Goal: Task Accomplishment & Management: Use online tool/utility

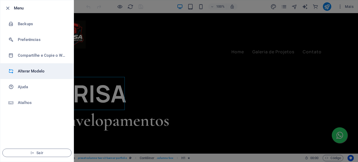
click at [34, 71] on h6 "Alterar Modelo" at bounding box center [42, 71] width 48 height 6
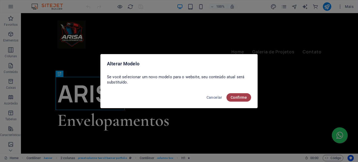
click at [233, 97] on span "Confirme" at bounding box center [239, 97] width 16 height 4
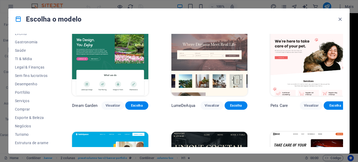
scroll to position [1100, 0]
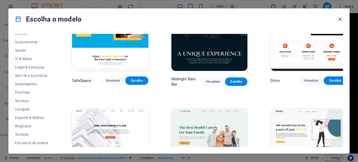
click at [341, 19] on icon "button" at bounding box center [340, 19] width 6 height 6
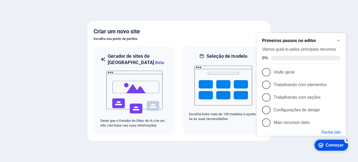
click at [331, 130] on font "Feche isto" at bounding box center [330, 132] width 19 height 4
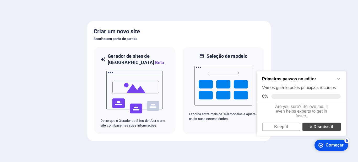
click at [327, 130] on link "× Dismiss it" at bounding box center [321, 126] width 38 height 8
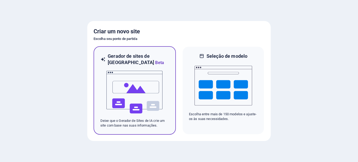
click at [141, 90] on img at bounding box center [135, 92] width 58 height 52
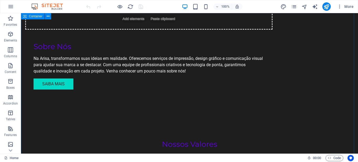
scroll to position [524, 0]
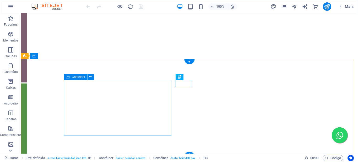
scroll to position [75, 0]
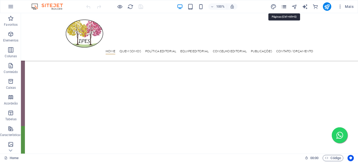
click at [285, 6] on icon "pages" at bounding box center [284, 7] width 6 height 6
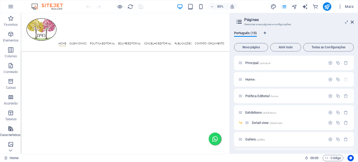
scroll to position [111, 0]
click at [9, 5] on icon "button" at bounding box center [11, 6] width 6 height 6
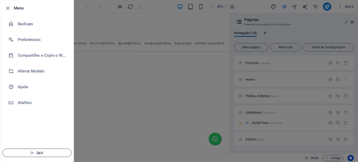
click at [34, 151] on icon "button" at bounding box center [32, 153] width 4 height 4
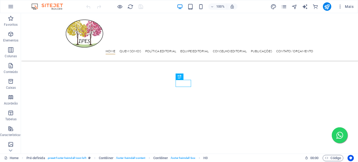
scroll to position [154, 0]
click at [285, 8] on icon "pages" at bounding box center [284, 7] width 6 height 6
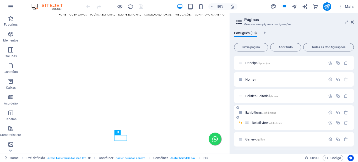
scroll to position [52, 0]
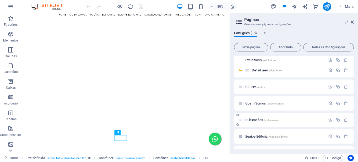
click at [271, 119] on span "/pubicacoes" at bounding box center [271, 119] width 15 height 3
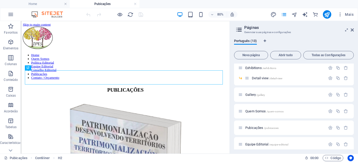
scroll to position [0, 0]
drag, startPoint x: 352, startPoint y: 30, endPoint x: 265, endPoint y: 17, distance: 87.9
click at [352, 30] on icon at bounding box center [352, 30] width 3 height 4
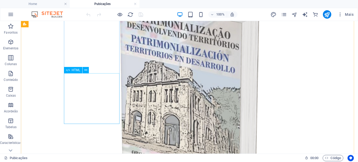
scroll to position [157, 0]
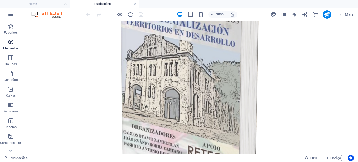
click at [10, 42] on icon "button" at bounding box center [11, 42] width 6 height 6
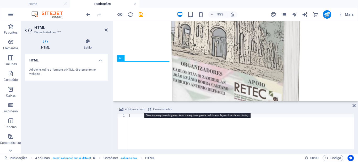
scroll to position [45, 0]
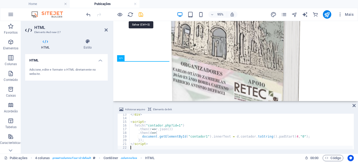
click at [141, 13] on icon "save" at bounding box center [141, 15] width 6 height 6
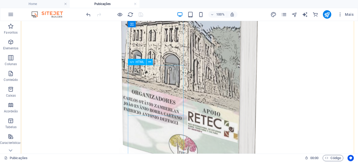
scroll to position [165, 0]
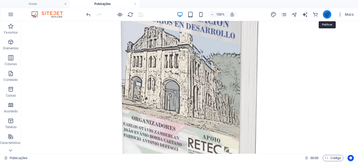
click at [326, 15] on icon "publish" at bounding box center [327, 15] width 6 height 6
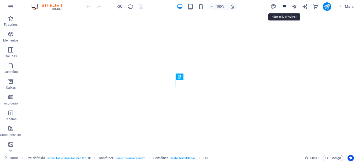
click at [286, 7] on icon "pages" at bounding box center [284, 7] width 6 height 6
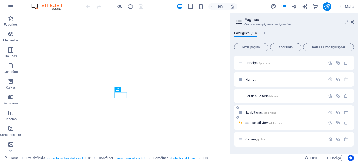
scroll to position [52, 0]
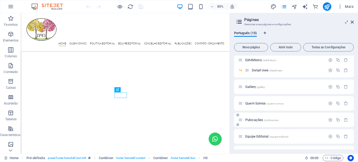
click at [277, 119] on span "/pubicacoes" at bounding box center [271, 119] width 15 height 3
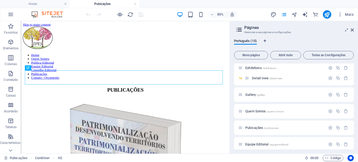
scroll to position [0, 0]
drag, startPoint x: 352, startPoint y: 30, endPoint x: 249, endPoint y: 23, distance: 103.4
click at [352, 30] on icon at bounding box center [352, 30] width 3 height 4
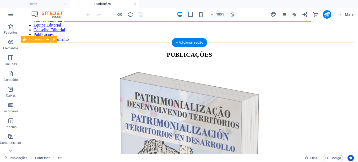
scroll to position [131, 0]
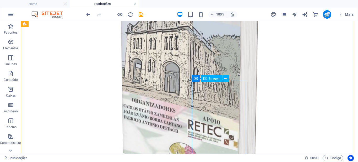
scroll to position [210, 0]
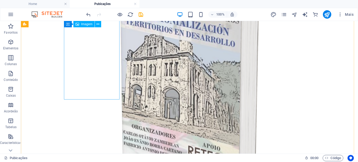
scroll to position [131, 0]
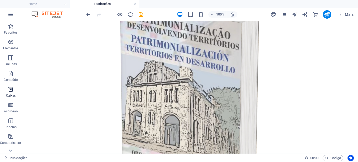
click at [0, 99] on button "Caixas" at bounding box center [11, 92] width 22 height 16
click at [10, 41] on icon "button" at bounding box center [11, 42] width 6 height 6
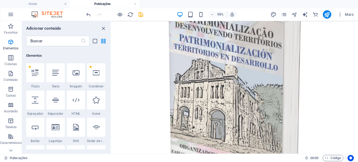
scroll to position [56, 0]
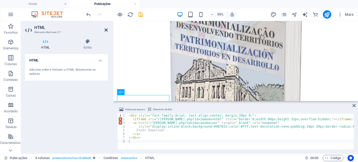
drag, startPoint x: 105, startPoint y: 31, endPoint x: 83, endPoint y: 9, distance: 30.6
click at [105, 31] on icon at bounding box center [106, 30] width 3 height 4
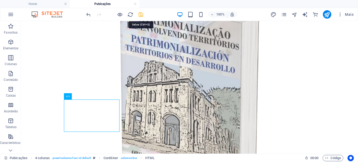
click at [141, 14] on icon "save" at bounding box center [141, 15] width 6 height 6
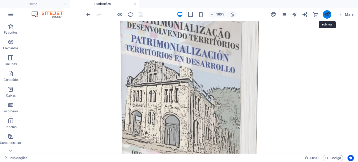
click at [328, 14] on icon "publish" at bounding box center [327, 15] width 6 height 6
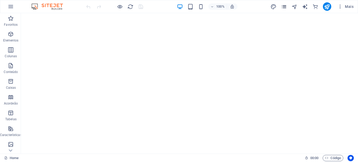
click at [284, 6] on icon "pages" at bounding box center [284, 7] width 6 height 6
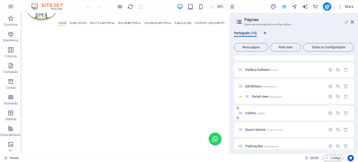
scroll to position [79, 0]
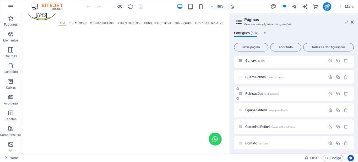
click at [287, 94] on p "Pubicações /pubicacoes" at bounding box center [284, 93] width 79 height 3
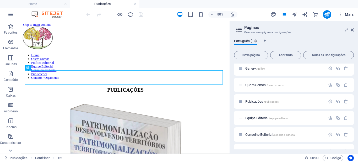
scroll to position [0, 0]
drag, startPoint x: 352, startPoint y: 30, endPoint x: 291, endPoint y: 13, distance: 63.7
click at [352, 30] on icon at bounding box center [352, 30] width 3 height 4
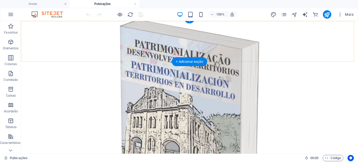
scroll to position [131, 0]
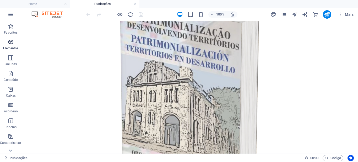
click at [10, 44] on icon "button" at bounding box center [11, 42] width 6 height 6
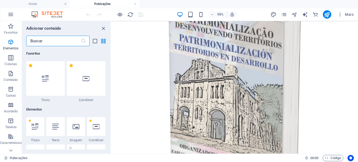
scroll to position [56, 0]
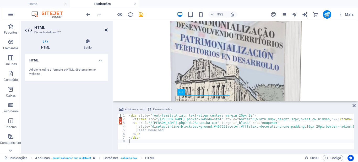
click at [106, 30] on icon at bounding box center [106, 30] width 3 height 4
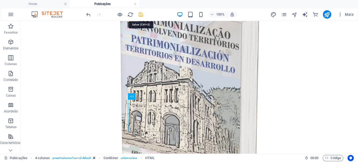
click at [141, 14] on icon "save" at bounding box center [141, 15] width 6 height 6
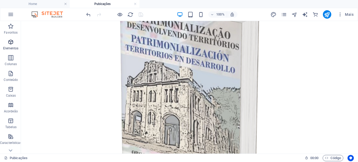
click at [10, 44] on icon "button" at bounding box center [11, 42] width 6 height 6
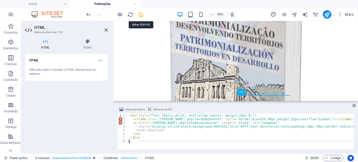
click at [139, 14] on icon "save" at bounding box center [141, 15] width 6 height 6
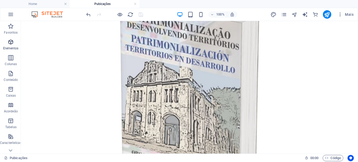
click at [11, 42] on icon "button" at bounding box center [11, 42] width 6 height 6
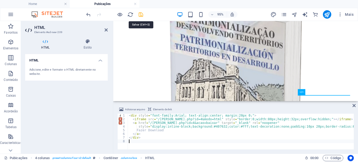
click at [139, 14] on icon "save" at bounding box center [141, 15] width 6 height 6
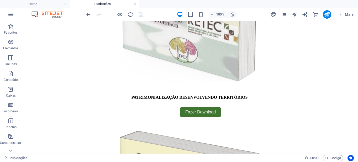
scroll to position [262, 0]
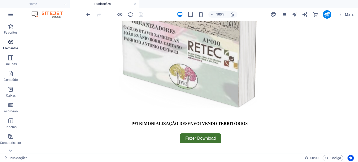
click at [11, 43] on icon "button" at bounding box center [11, 42] width 6 height 6
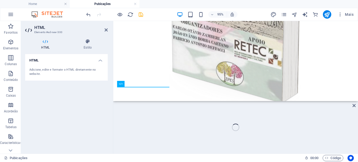
scroll to position [261, 0]
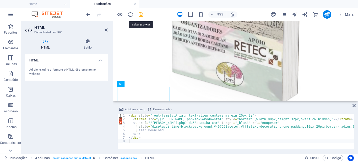
click at [141, 15] on icon "save" at bounding box center [141, 15] width 6 height 6
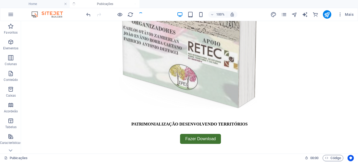
scroll to position [262, 0]
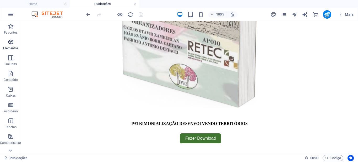
click at [12, 42] on icon "button" at bounding box center [11, 42] width 6 height 6
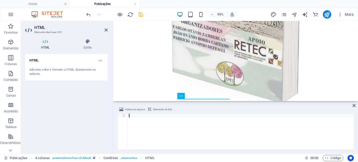
scroll to position [261, 0]
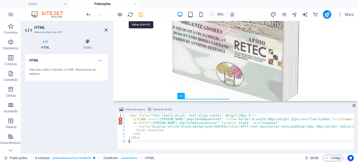
click at [141, 13] on icon "save" at bounding box center [141, 15] width 6 height 6
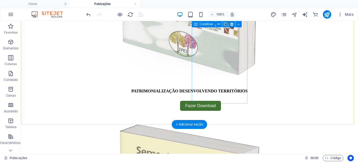
scroll to position [268, 0]
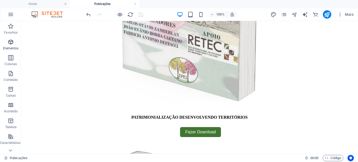
click at [10, 44] on icon "button" at bounding box center [11, 42] width 6 height 6
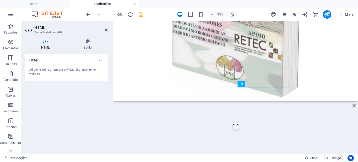
scroll to position [268, 0]
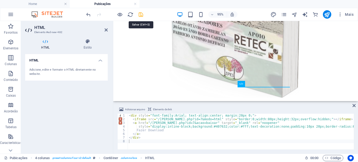
drag, startPoint x: 141, startPoint y: 14, endPoint x: 111, endPoint y: 1, distance: 32.6
click at [141, 14] on icon "save" at bounding box center [141, 15] width 6 height 6
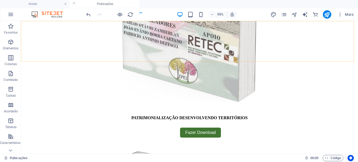
scroll to position [268, 0]
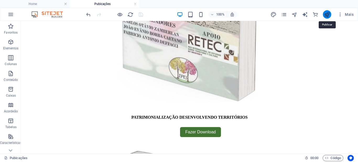
click at [327, 15] on icon "publish" at bounding box center [327, 15] width 6 height 6
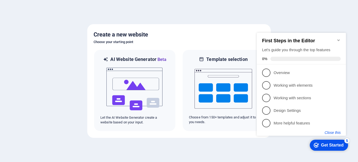
click at [337, 131] on button "Close this" at bounding box center [333, 132] width 16 height 4
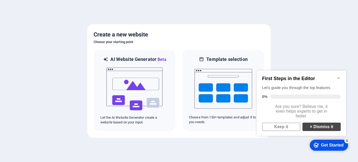
click at [323, 128] on link "× Dismiss it" at bounding box center [321, 126] width 38 height 8
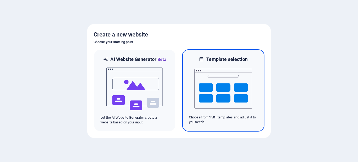
click at [224, 89] on img at bounding box center [223, 88] width 58 height 52
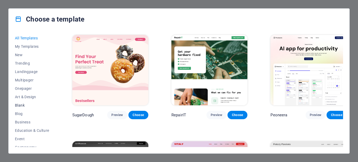
click at [23, 104] on span "Blank" at bounding box center [32, 105] width 34 height 4
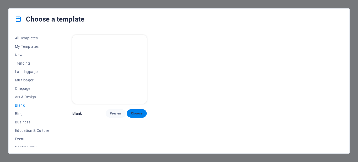
click at [137, 111] on span "Choose" at bounding box center [137, 113] width 12 height 4
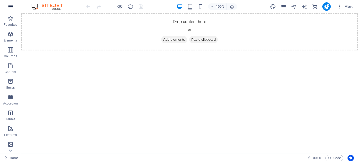
click at [10, 6] on icon "button" at bounding box center [11, 6] width 6 height 6
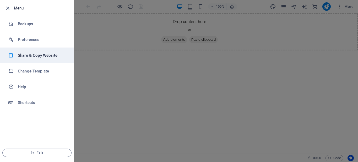
click at [40, 56] on h6 "Share & Copy Website" at bounding box center [42, 55] width 48 height 6
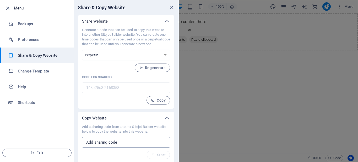
click at [115, 142] on input "text" at bounding box center [126, 142] width 88 height 10
paste input "68335830-1474868"
type input "68335830-1474868"
click at [156, 154] on span "Start" at bounding box center [158, 154] width 14 height 4
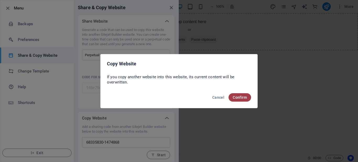
click at [239, 98] on span "Confirm" at bounding box center [240, 97] width 14 height 4
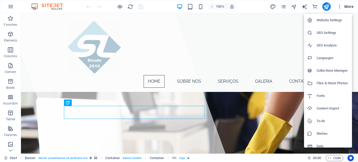
click at [334, 19] on h6 "Website Settings" at bounding box center [333, 20] width 32 height 6
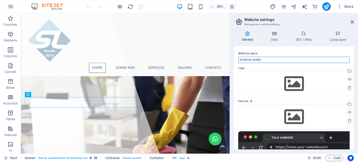
click at [254, 59] on input "[DOMAIN_NAME]" at bounding box center [293, 60] width 111 height 6
click at [247, 57] on input "JF Clean" at bounding box center [293, 60] width 111 height 6
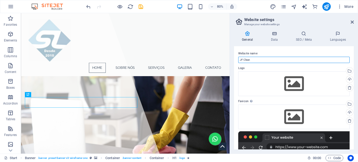
click at [247, 57] on input "JF Clean" at bounding box center [293, 60] width 111 height 6
type input "JF Clean"
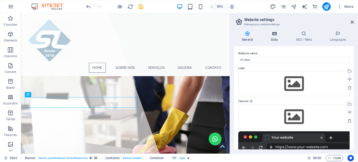
click at [273, 35] on icon at bounding box center [274, 33] width 23 height 5
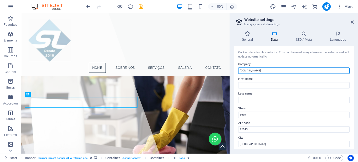
click at [257, 69] on input "jfclean.indesignprint.com.br" at bounding box center [293, 70] width 111 height 6
paste input "JF Clean"
type input "JF Clean"
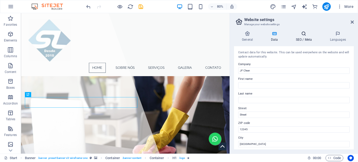
click at [302, 35] on icon at bounding box center [304, 33] width 32 height 5
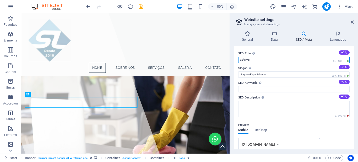
click at [250, 59] on input "Safelimp" at bounding box center [293, 60] width 111 height 6
paste input "JF Clean"
type input "JF Clean"
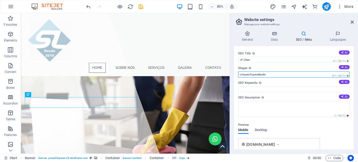
click at [262, 73] on input "Limpeza Especializada" at bounding box center [293, 74] width 111 height 6
click at [248, 75] on input "Lavage a Seco" at bounding box center [293, 74] width 111 height 6
type input "Lavagem a Seco"
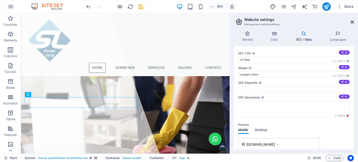
click at [351, 21] on icon at bounding box center [352, 22] width 3 height 4
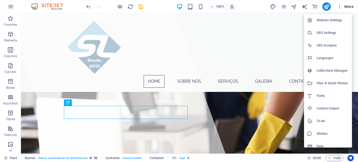
click at [325, 20] on h6 "Website Settings" at bounding box center [333, 20] width 32 height 6
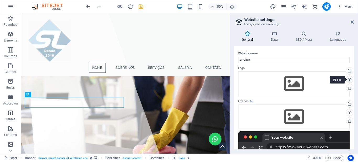
click at [347, 80] on div "Upload" at bounding box center [349, 80] width 8 height 8
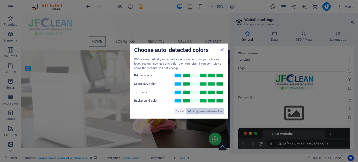
click at [202, 111] on span "Apply new website colors" at bounding box center [207, 111] width 29 height 6
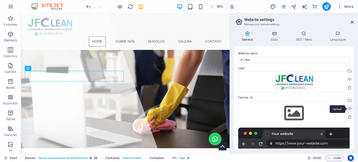
click at [347, 108] on div "Upload" at bounding box center [349, 109] width 8 height 8
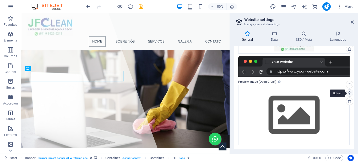
scroll to position [68, 0]
click at [348, 92] on div "Upload" at bounding box center [349, 93] width 8 height 8
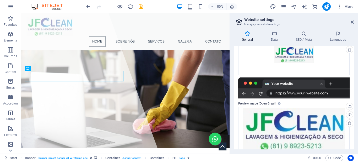
scroll to position [15, 0]
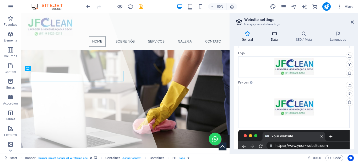
click at [274, 37] on h4 "Data" at bounding box center [275, 36] width 25 height 11
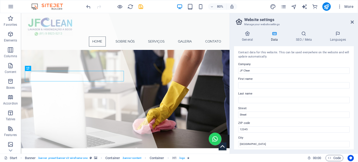
scroll to position [52, 0]
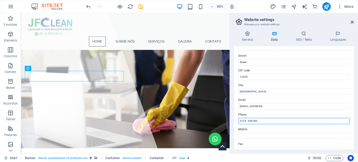
click at [254, 121] on input "0123 - 456789" at bounding box center [293, 121] width 111 height 6
paste input "(81) 98923-5213"
type input "(81) 98923-5213"
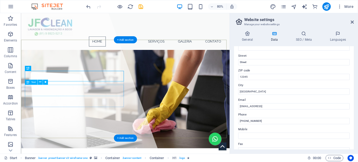
drag, startPoint x: 59, startPoint y: 107, endPoint x: 128, endPoint y: 98, distance: 69.0
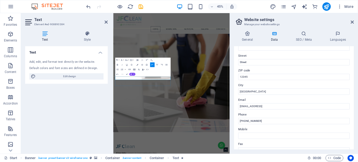
click at [128, 59] on icon "button" at bounding box center [126, 59] width 3 height 3
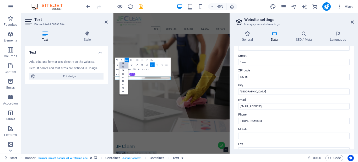
click at [125, 67] on link "18" at bounding box center [123, 67] width 8 height 4
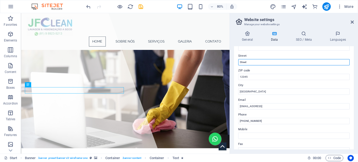
click at [243, 61] on input "Street" at bounding box center [293, 62] width 111 height 6
paste input "Av. André Vidal de Negreiros, 57"
type input "Av. André Vidal de Negreiros, 57"
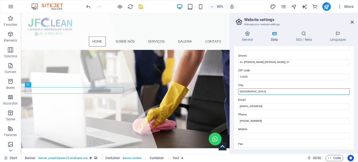
click at [241, 91] on input "Berlin" at bounding box center [293, 91] width 111 height 6
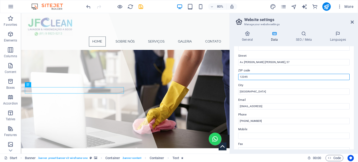
click at [243, 77] on input "12345" at bounding box center [293, 77] width 111 height 6
paste input "55900-000"
type input "55900-000"
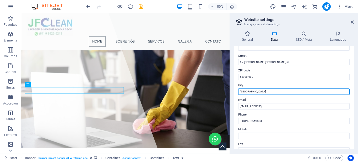
click at [244, 91] on input "Berlin" at bounding box center [293, 91] width 111 height 6
paste input "Goiana - PE"
type input "Goiana - PE"
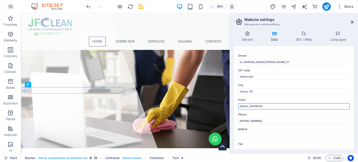
drag, startPoint x: 302, startPoint y: 104, endPoint x: 232, endPoint y: 103, distance: 69.4
click at [232, 103] on div "General Data SEO / Meta Languages Website name JF Clean Logo Drag files here, c…" at bounding box center [294, 90] width 128 height 127
type input "contato@jfclean.com.br"
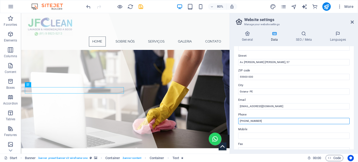
drag, startPoint x: 261, startPoint y: 121, endPoint x: 241, endPoint y: 118, distance: 19.8
click at [241, 118] on input "(81) 98923-5213" at bounding box center [293, 121] width 111 height 6
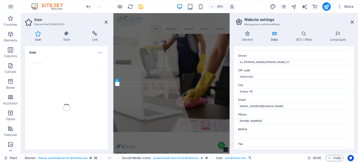
drag, startPoint x: 95, startPoint y: 35, endPoint x: 86, endPoint y: 51, distance: 18.4
click at [96, 35] on icon at bounding box center [95, 33] width 26 height 5
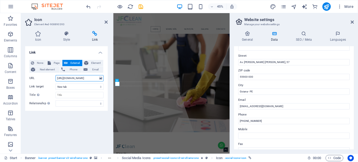
click at [77, 78] on input "https://www.facebook.com/safelimpespecializada" at bounding box center [80, 78] width 48 height 6
paste input "jfclean"
type input "https://www.facebook.com/jfclean"
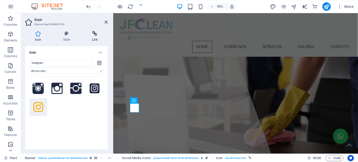
click at [94, 34] on icon at bounding box center [95, 33] width 26 height 5
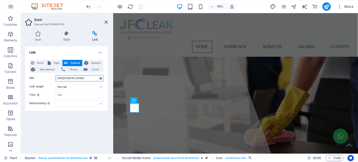
click at [77, 79] on input "https://www.instagram.com/_safelimp" at bounding box center [80, 78] width 48 height 6
paste input "jfclean_lavagem.impermeabiliza/"
type input "https://www.instagram.com/jfclean_lavagem.impermeabiliza/"
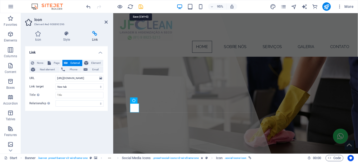
click at [139, 7] on icon "save" at bounding box center [141, 7] width 6 height 6
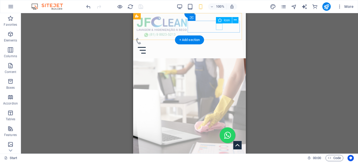
click at [220, 38] on figure at bounding box center [187, 41] width 104 height 7
select select "xMidYMid"
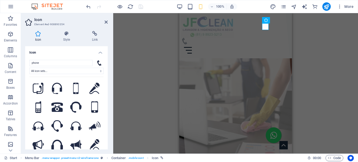
click at [22, 36] on div "Icon Style Link Icon phone All icon sets... IcoFont Ionicons FontAwesome Brands…" at bounding box center [66, 90] width 91 height 127
click at [94, 35] on icon at bounding box center [95, 33] width 26 height 5
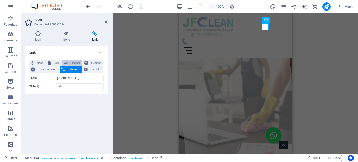
click at [71, 64] on span "External" at bounding box center [75, 63] width 12 height 6
select select "blank"
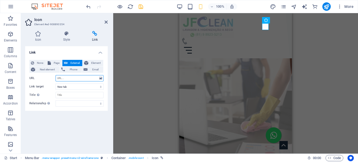
click at [71, 79] on input "URL" at bounding box center [80, 78] width 48 height 6
paste input "https://wa.me/5581989235213"
type input "https://wa.me/5581989235213"
click at [39, 34] on icon at bounding box center [38, 33] width 26 height 5
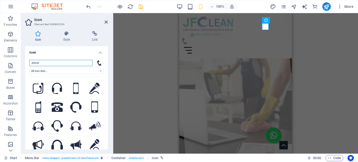
click at [50, 64] on input "phone" at bounding box center [60, 63] width 63 height 6
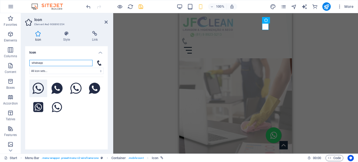
type input "whatsapp"
click at [40, 89] on icon at bounding box center [38, 89] width 12 height 12
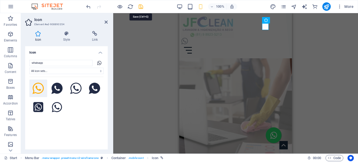
click at [138, 7] on icon "save" at bounding box center [141, 7] width 6 height 6
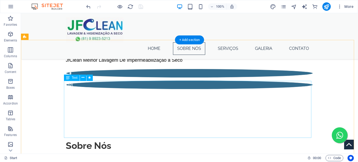
scroll to position [105, 0]
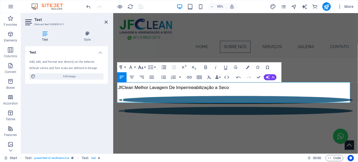
click at [145, 66] on button "Font Size" at bounding box center [141, 67] width 9 height 10
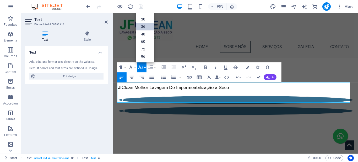
scroll to position [16, 0]
click at [146, 35] on link "24" at bounding box center [145, 37] width 18 height 8
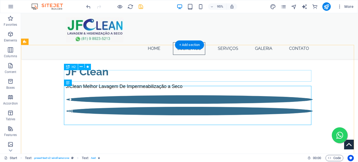
scroll to position [100, 0]
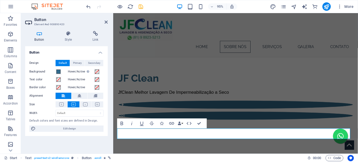
click at [21, 34] on div "Button Style Link Button Design Default Primary Secondary Background Hover/Acti…" at bounding box center [66, 90] width 91 height 127
click at [93, 35] on icon at bounding box center [95, 33] width 25 height 5
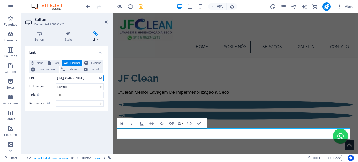
drag, startPoint x: 95, startPoint y: 78, endPoint x: 77, endPoint y: 76, distance: 17.9
click at [77, 76] on input "https://wa.me/5548988197551" at bounding box center [80, 78] width 48 height 6
paste input "81989235213"
type input "https://wa.me/5581989235213"
click at [140, 6] on icon "save" at bounding box center [141, 7] width 6 height 6
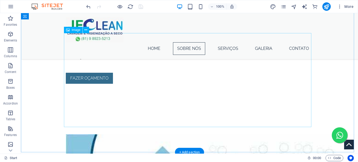
scroll to position [231, 0]
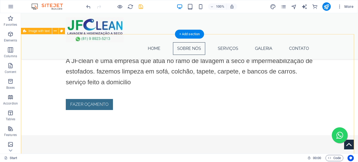
scroll to position [257, 0]
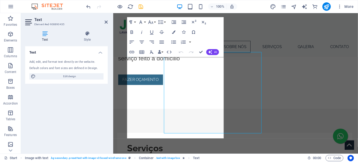
scroll to position [262, 0]
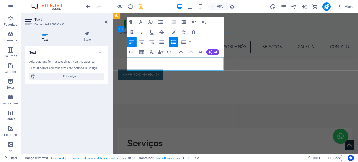
click at [163, 161] on span "Lavagem de sofá, lavagem de bancos de carros, lavagem de colchão,lavagem de pol…" at bounding box center [205, 163] width 147 height 4
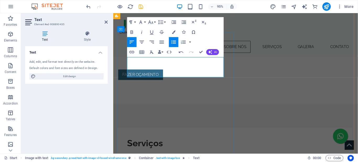
drag, startPoint x: 183, startPoint y: 69, endPoint x: 185, endPoint y: 71, distance: 3.1
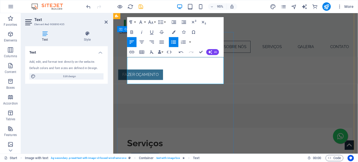
drag, startPoint x: 172, startPoint y: 84, endPoint x: 121, endPoint y: 59, distance: 56.7
click at [155, 21] on button "Font Size" at bounding box center [151, 22] width 9 height 10
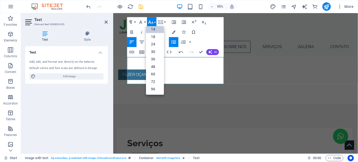
scroll to position [42, 0]
click at [157, 45] on link "24" at bounding box center [155, 44] width 18 height 8
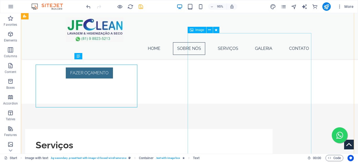
scroll to position [257, 0]
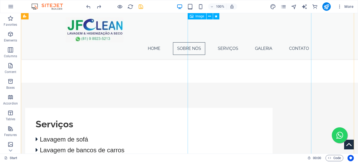
scroll to position [231, 0]
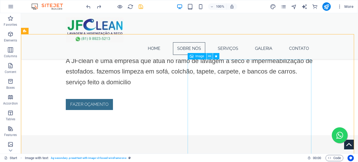
click at [210, 57] on icon at bounding box center [209, 56] width 3 height 6
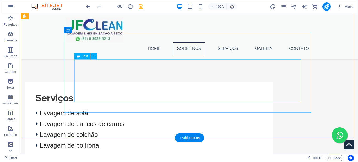
scroll to position [257, 0]
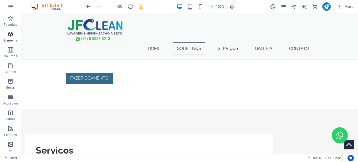
click at [11, 36] on icon "button" at bounding box center [10, 34] width 6 height 6
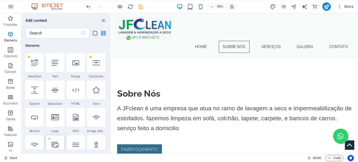
scroll to position [82, 0]
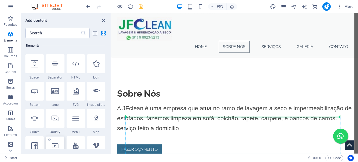
select select "%"
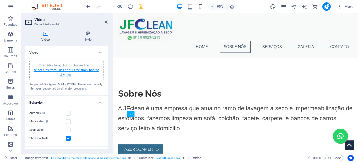
click at [77, 68] on link "select files from Files or our free stock photos & videos" at bounding box center [67, 72] width 66 height 8
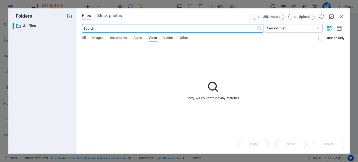
scroll to position [298, 0]
click at [301, 18] on span "Upload" at bounding box center [304, 16] width 11 height 3
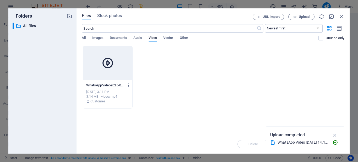
click at [97, 61] on div at bounding box center [107, 63] width 49 height 34
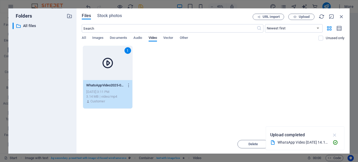
click at [334, 134] on icon "button" at bounding box center [335, 135] width 6 height 6
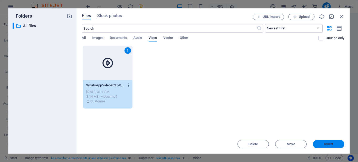
click at [334, 144] on span "Insert" at bounding box center [328, 143] width 27 height 3
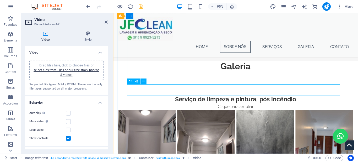
scroll to position [498, 0]
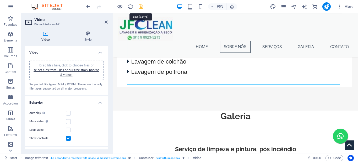
click at [141, 7] on icon "save" at bounding box center [141, 7] width 6 height 6
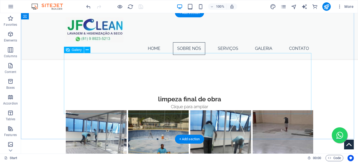
scroll to position [650, 0]
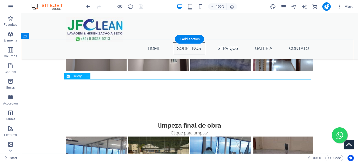
click at [78, 72] on li at bounding box center [96, 41] width 62 height 62
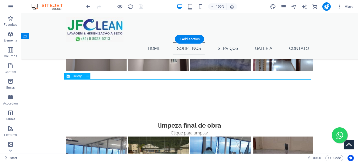
click at [78, 72] on li at bounding box center [96, 41] width 62 height 62
select select "4"
select select "%"
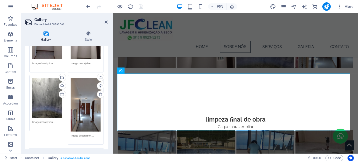
scroll to position [131, 0]
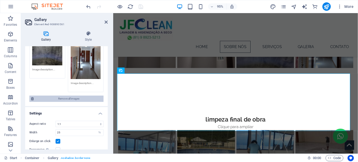
click at [69, 97] on span "Remove all images" at bounding box center [68, 98] width 67 height 6
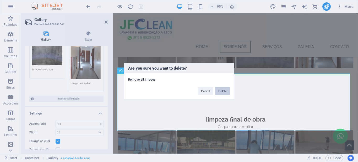
click at [225, 93] on button "Delete" at bounding box center [222, 91] width 15 height 8
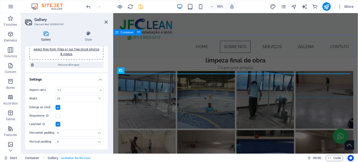
scroll to position [0, 0]
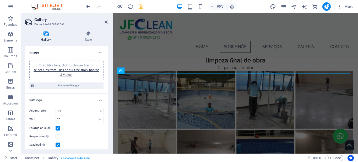
click at [80, 135] on div "Responsive Automatically load retina image and smartphone optimized sizes." at bounding box center [66, 136] width 74 height 6
click at [68, 69] on link "select files from Files or our free stock photos & videos" at bounding box center [67, 72] width 66 height 8
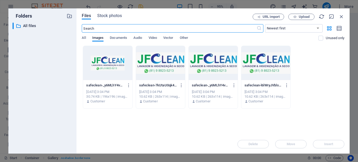
scroll to position [770, 0]
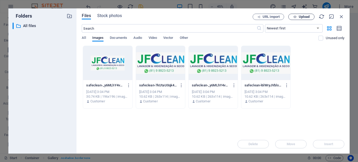
click at [299, 18] on span "Upload" at bounding box center [304, 16] width 11 height 3
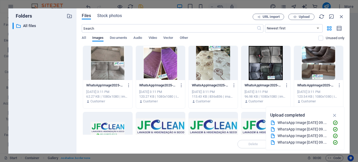
click at [106, 59] on div at bounding box center [107, 63] width 49 height 34
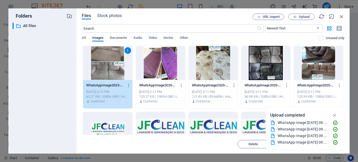
click at [312, 67] on div at bounding box center [318, 63] width 49 height 34
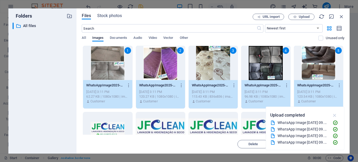
click at [335, 114] on icon "button" at bounding box center [335, 115] width 6 height 6
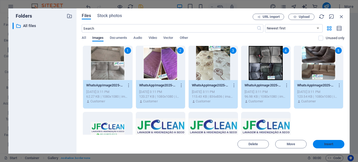
click at [325, 142] on span "Insert" at bounding box center [328, 143] width 9 height 3
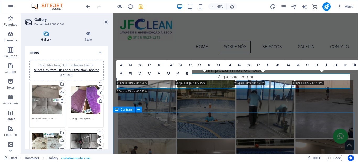
scroll to position [655, 0]
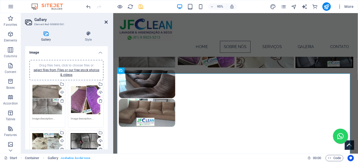
click at [106, 21] on icon at bounding box center [106, 22] width 3 height 4
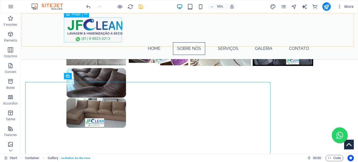
scroll to position [650, 0]
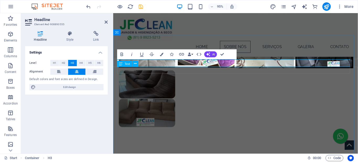
scroll to position [655, 0]
drag, startPoint x: 221, startPoint y: 54, endPoint x: 194, endPoint y: 37, distance: 32.2
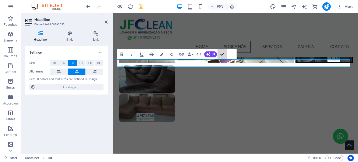
scroll to position [653, 0]
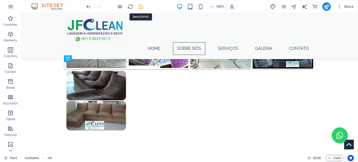
click at [140, 6] on icon "save" at bounding box center [141, 7] width 6 height 6
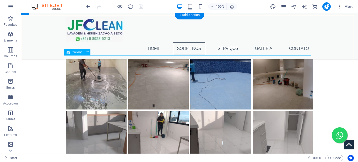
scroll to position [810, 0]
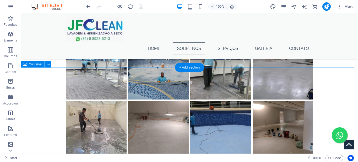
click at [58, 78] on div "limpeza final de obra Clique para ampliar" at bounding box center [189, 155] width 337 height 313
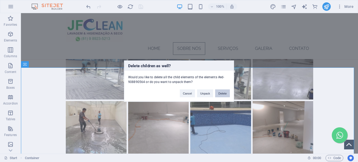
click at [222, 91] on button "Delete" at bounding box center [222, 93] width 15 height 8
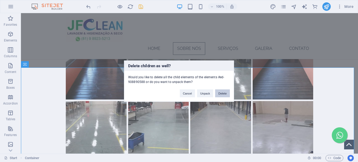
click at [225, 94] on button "Delete" at bounding box center [222, 93] width 15 height 8
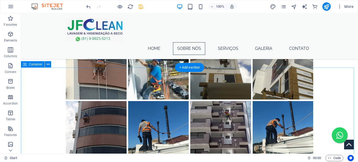
click at [79, 79] on div "Limpeza de fachada e trabalho em altura Clique para ampliar" at bounding box center [189, 93] width 337 height 188
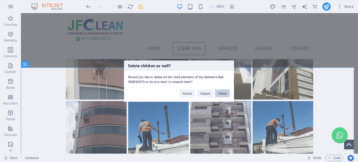
click at [227, 94] on button "Delete" at bounding box center [222, 93] width 15 height 8
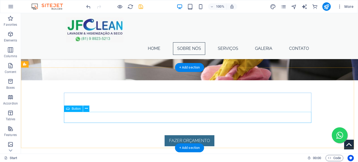
click at [187, 135] on div "Fazer Orçamento" at bounding box center [189, 140] width 247 height 11
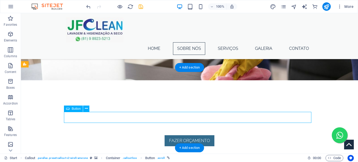
click at [187, 135] on div "Fazer Orçamento" at bounding box center [189, 140] width 247 height 11
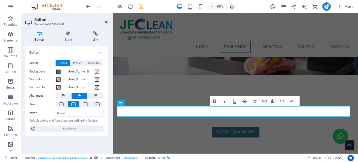
scroll to position [812, 0]
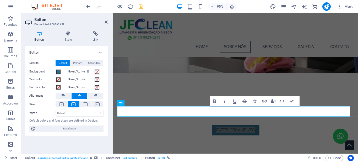
drag, startPoint x: 23, startPoint y: 34, endPoint x: 26, endPoint y: 34, distance: 3.7
click at [23, 34] on div "Button Style Link Button Design Default Primary Secondary Background Hover/Acti…" at bounding box center [66, 90] width 91 height 127
drag, startPoint x: 99, startPoint y: 34, endPoint x: 94, endPoint y: 41, distance: 8.9
click at [98, 34] on icon at bounding box center [95, 33] width 25 height 5
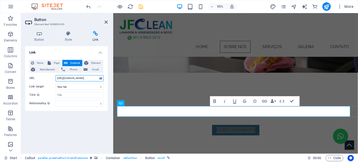
drag, startPoint x: 94, startPoint y: 78, endPoint x: 78, endPoint y: 78, distance: 16.2
click at [78, 78] on input "https://wa.me/5548988197551" at bounding box center [80, 78] width 48 height 6
paste input "81989235213"
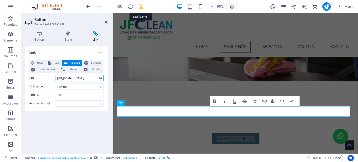
type input "https://wa.me/5581989235213"
click at [140, 8] on icon "save" at bounding box center [141, 7] width 6 height 6
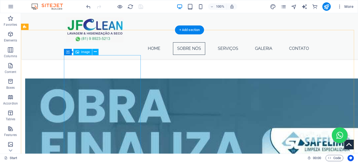
scroll to position [888, 0]
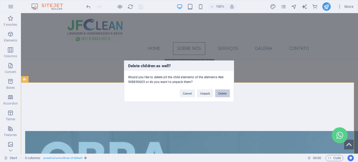
click at [224, 93] on button "Delete" at bounding box center [222, 93] width 15 height 8
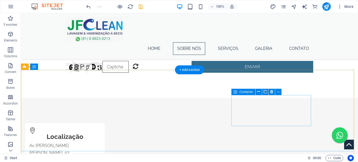
scroll to position [1138, 0]
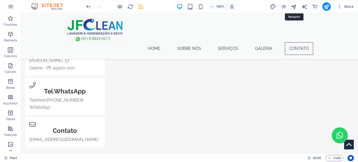
click at [80, 51] on icon "navigator" at bounding box center [43, 54] width 71 height 7
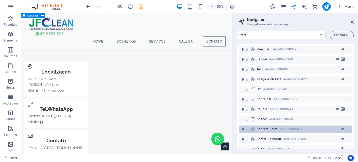
scroll to position [10, 0]
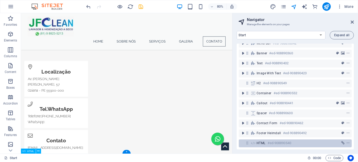
click at [260, 141] on span "HTML" at bounding box center [261, 143] width 9 height 4
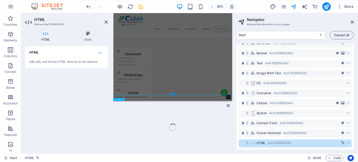
scroll to position [1121, 0]
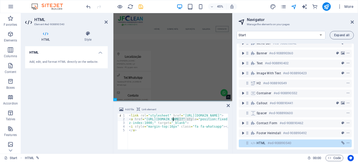
drag, startPoint x: 192, startPoint y: 118, endPoint x: 173, endPoint y: 119, distance: 18.3
click at [173, 119] on div "< link rel = "stylesheet" href = "https://maxcdn.bootstrapcdn.com/font-awesome/…" at bounding box center [326, 134] width 397 height 42
paste textarea "81989235213"
type textarea "<a href="https://wa.me/5581989235213?" style="position:fixed;width:60px;height:…"
click at [141, 8] on icon "save" at bounding box center [141, 7] width 6 height 6
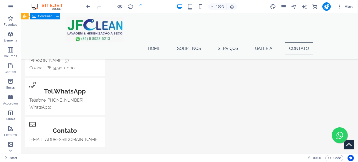
scroll to position [1111, 0]
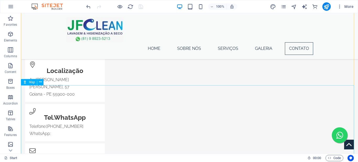
select select "1"
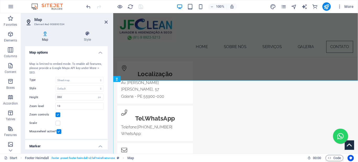
scroll to position [1113, 0]
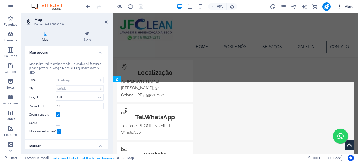
click at [339, 6] on icon "button" at bounding box center [339, 6] width 5 height 5
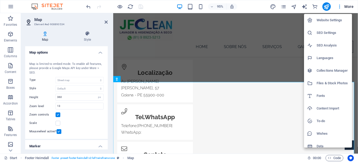
drag, startPoint x: 100, startPoint y: 146, endPoint x: 101, endPoint y: 149, distance: 2.7
click at [100, 147] on div at bounding box center [179, 81] width 358 height 162
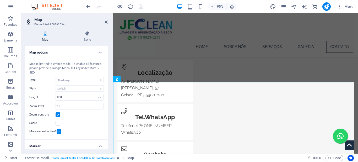
click at [99, 146] on h4 "Marker" at bounding box center [66, 144] width 83 height 9
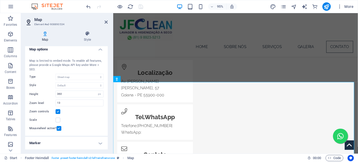
click at [100, 143] on h4 "Marker" at bounding box center [66, 143] width 83 height 13
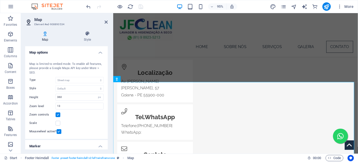
scroll to position [93, 0]
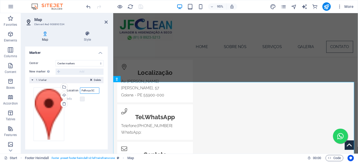
click at [91, 89] on input "Palhoça SC" at bounding box center [89, 90] width 19 height 6
paste input "Av. André Vidal de Negreiros, 57 - centro, Goiana - PE, 55900-000"
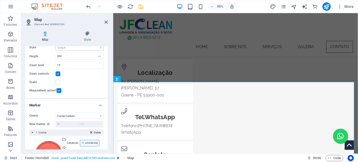
scroll to position [15, 0]
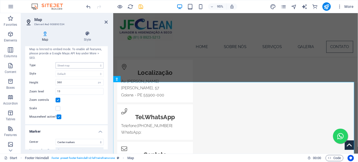
type input "Av. André Vidal de Negreiros, 57 - centro, Goiana - PE, 55900-000"
click at [85, 36] on icon at bounding box center [87, 33] width 41 height 5
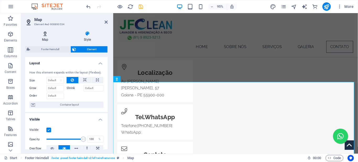
click at [45, 33] on icon at bounding box center [45, 33] width 40 height 5
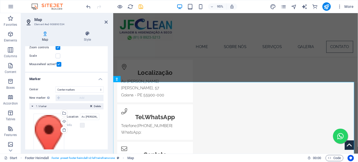
scroll to position [93, 0]
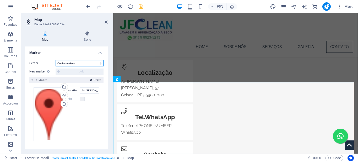
click at [76, 63] on select "Don't center Center markers Center and zoom markers" at bounding box center [80, 63] width 48 height 6
click at [56, 60] on select "Don't center Center markers Center and zoom markers" at bounding box center [80, 63] width 48 height 6
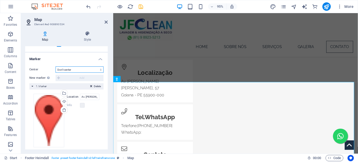
scroll to position [100, 0]
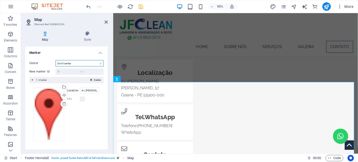
click at [74, 64] on select "Don't center Center markers Center and zoom markers" at bounding box center [80, 63] width 48 height 6
click at [56, 60] on select "Don't center Center markers Center and zoom markers" at bounding box center [80, 63] width 48 height 6
click at [85, 64] on select "Don't center Center markers Center and zoom markers" at bounding box center [80, 63] width 48 height 6
click at [56, 60] on select "Don't center Center markers Center and zoom markers" at bounding box center [80, 63] width 48 height 6
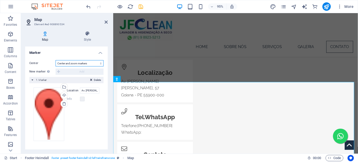
scroll to position [84, 0]
click at [86, 63] on select "Don't center Center markers Center and zoom markers" at bounding box center [80, 63] width 48 height 6
select select "1"
click at [56, 60] on select "Don't center Center markers Center and zoom markers" at bounding box center [80, 63] width 48 height 6
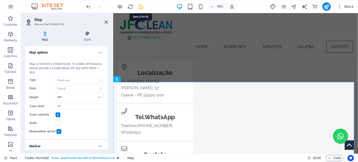
click at [143, 8] on icon "save" at bounding box center [141, 7] width 6 height 6
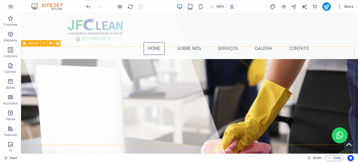
click at [30, 43] on span "Banner" at bounding box center [34, 43] width 10 height 3
click at [29, 43] on span "Banner" at bounding box center [34, 43] width 10 height 3
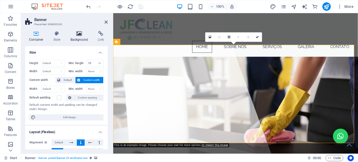
click at [77, 37] on h4 "Background" at bounding box center [81, 36] width 28 height 11
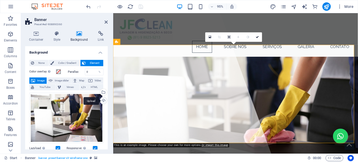
click at [102, 100] on div "Upload" at bounding box center [103, 101] width 8 height 8
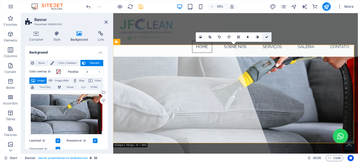
click at [268, 37] on icon at bounding box center [266, 37] width 3 height 3
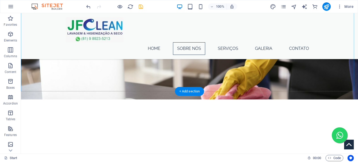
scroll to position [838, 0]
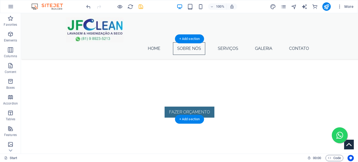
click at [27, 51] on figure at bounding box center [189, 11] width 337 height 92
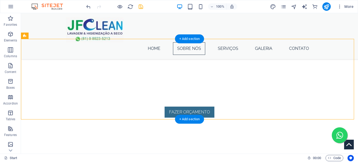
drag, startPoint x: 27, startPoint y: 51, endPoint x: 88, endPoint y: 49, distance: 60.8
click at [27, 51] on figure at bounding box center [189, 11] width 337 height 92
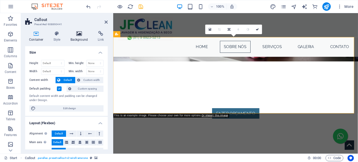
scroll to position [841, 0]
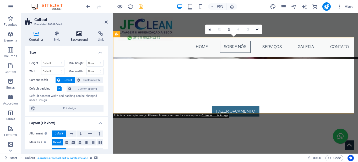
click at [74, 37] on h4 "Background" at bounding box center [81, 36] width 28 height 11
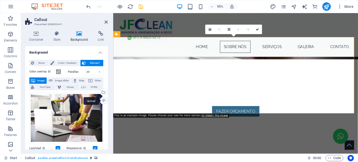
click at [103, 100] on div "Upload" at bounding box center [103, 101] width 8 height 8
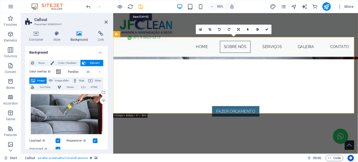
click at [141, 7] on icon "save" at bounding box center [141, 7] width 6 height 6
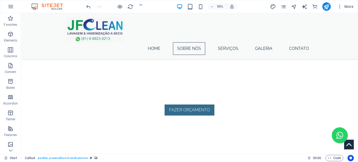
scroll to position [838, 0]
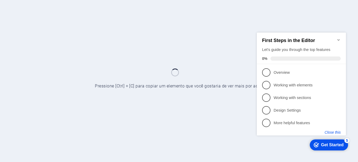
click at [334, 130] on button "Close this" at bounding box center [333, 132] width 16 height 4
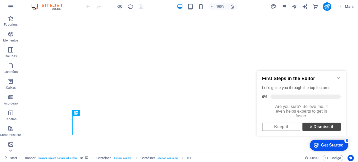
click at [317, 130] on link "× Dismiss it" at bounding box center [321, 126] width 38 height 8
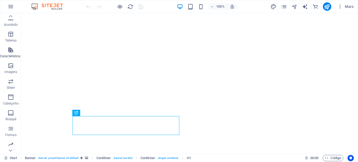
scroll to position [111, 0]
click at [12, 146] on icon "button" at bounding box center [11, 143] width 6 height 6
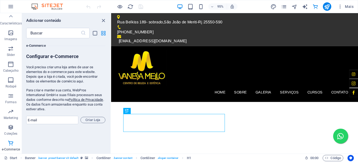
click at [104, 34] on icon "grid-view" at bounding box center [103, 33] width 6 height 6
click at [102, 35] on icon "grid-view" at bounding box center [103, 33] width 6 height 6
click at [94, 34] on icon "list-view" at bounding box center [95, 33] width 6 height 6
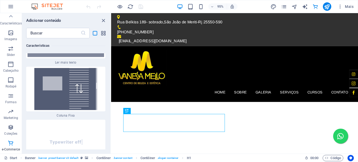
scroll to position [11254, 0]
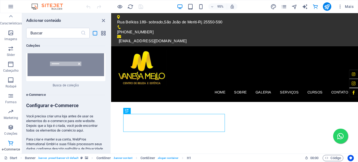
type input "[EMAIL_ADDRESS][DOMAIN_NAME]"
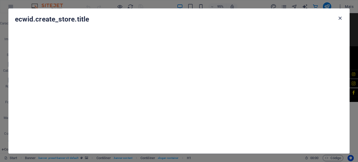
click at [339, 19] on icon "button" at bounding box center [340, 18] width 6 height 6
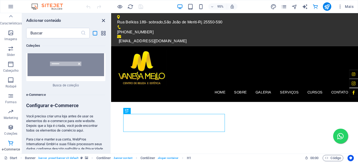
drag, startPoint x: 103, startPoint y: 21, endPoint x: 114, endPoint y: 0, distance: 23.9
click at [103, 21] on icon "close panel" at bounding box center [103, 21] width 6 height 6
